Goal: Information Seeking & Learning: Learn about a topic

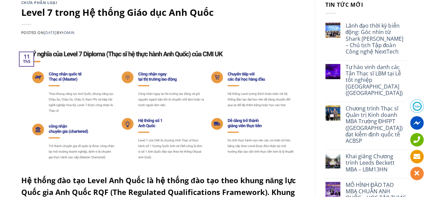
scroll to position [67, 0]
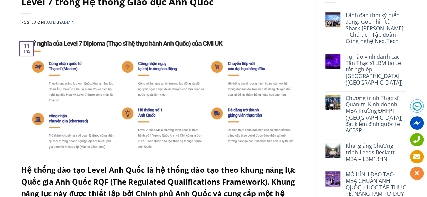
click at [80, 137] on img at bounding box center [162, 94] width 283 height 124
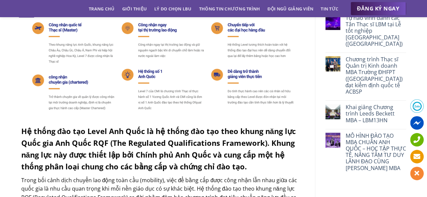
scroll to position [135, 0]
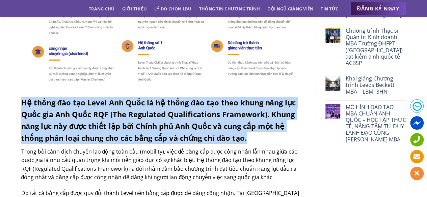
drag, startPoint x: 22, startPoint y: 104, endPoint x: 222, endPoint y: 122, distance: 200.6
click at [257, 137] on h3 "Hệ thống đào tạo Level Anh Quốc là hệ thống đào tạo theo khung năng lực Quốc gi…" at bounding box center [162, 121] width 283 height 48
copy strong "Hệ thống đào tạo Level Anh Quốc là hệ thống đào tạo theo khung năng lực Quốc gi…"
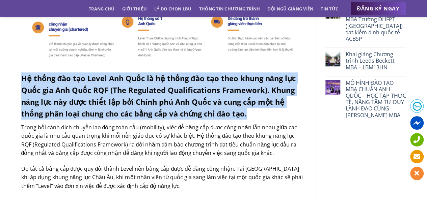
scroll to position [236, 0]
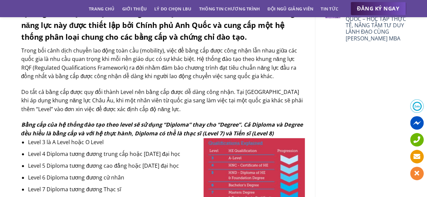
drag, startPoint x: 22, startPoint y: 126, endPoint x: 268, endPoint y: 134, distance: 245.4
click at [276, 133] on div "Bằng cấp của hệ thống đào tạo theo level sẽ sử dụng “Diploma” thay cho “Degree”…" at bounding box center [162, 129] width 283 height 17
copy em
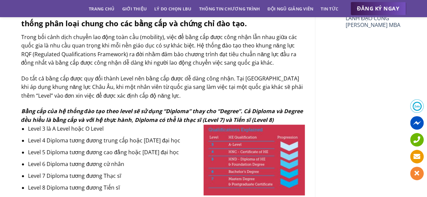
scroll to position [270, 0]
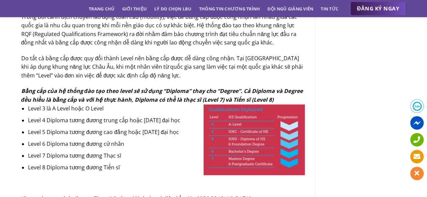
click at [169, 95] on em "Bằng cấp của hệ thống đào tạo theo level sẽ sử dụng “Diploma” thay cho “Degree”…" at bounding box center [161, 95] width 281 height 16
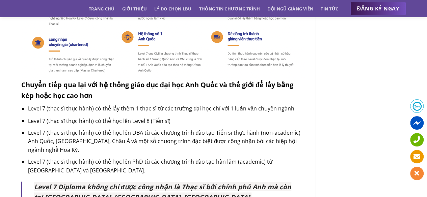
scroll to position [540, 0]
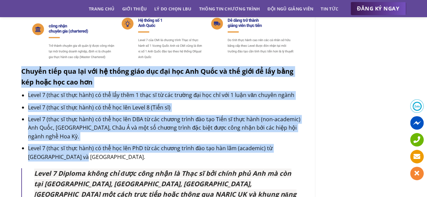
drag, startPoint x: 22, startPoint y: 73, endPoint x: 72, endPoint y: 157, distance: 97.7
copy div "Chuyển tiếp qua lại với hệ thống giáo dục đại học Anh Quốc và thế giới để lấy b…"
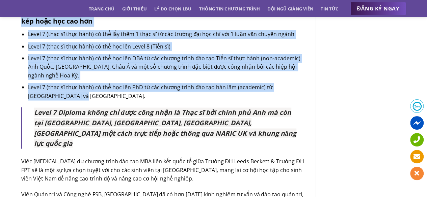
scroll to position [607, 0]
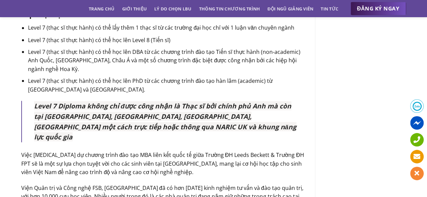
click at [127, 112] on span "Level 7 Diploma không chỉ được công nhận là Thạc sĩ bởi chính phủ Anh mà còn tạ…" at bounding box center [165, 121] width 262 height 40
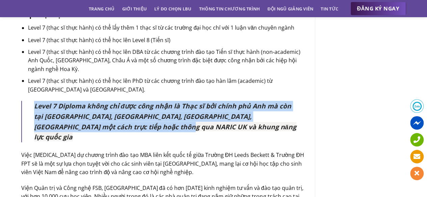
drag, startPoint x: 35, startPoint y: 107, endPoint x: 114, endPoint y: 126, distance: 81.3
click at [135, 129] on p "Level 7 Diploma không chỉ được công nhận là Thạc sĩ bởi chính phủ Anh mà còn tạ…" at bounding box center [165, 121] width 262 height 41
copy span "Level 7 Diploma không chỉ được công nhận là Thạc sĩ bởi chính phủ Anh mà còn tạ…"
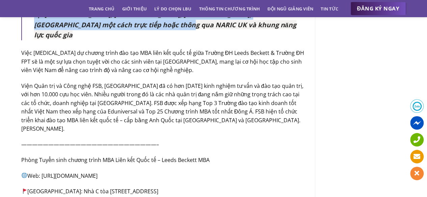
scroll to position [708, 0]
